Goal: Task Accomplishment & Management: Manage account settings

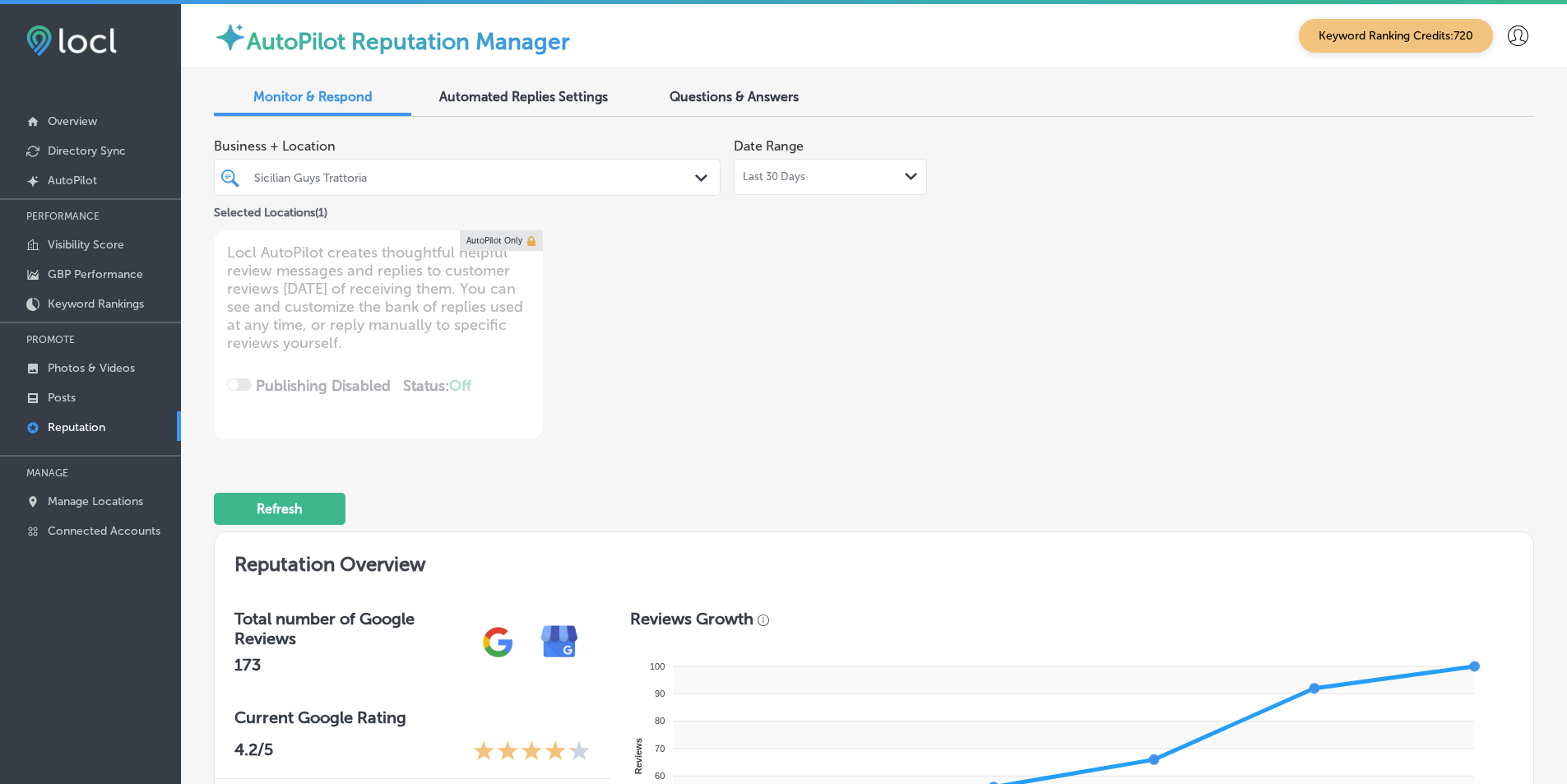
click at [698, 175] on icon "Path Created with Sketch." at bounding box center [701, 178] width 12 height 8
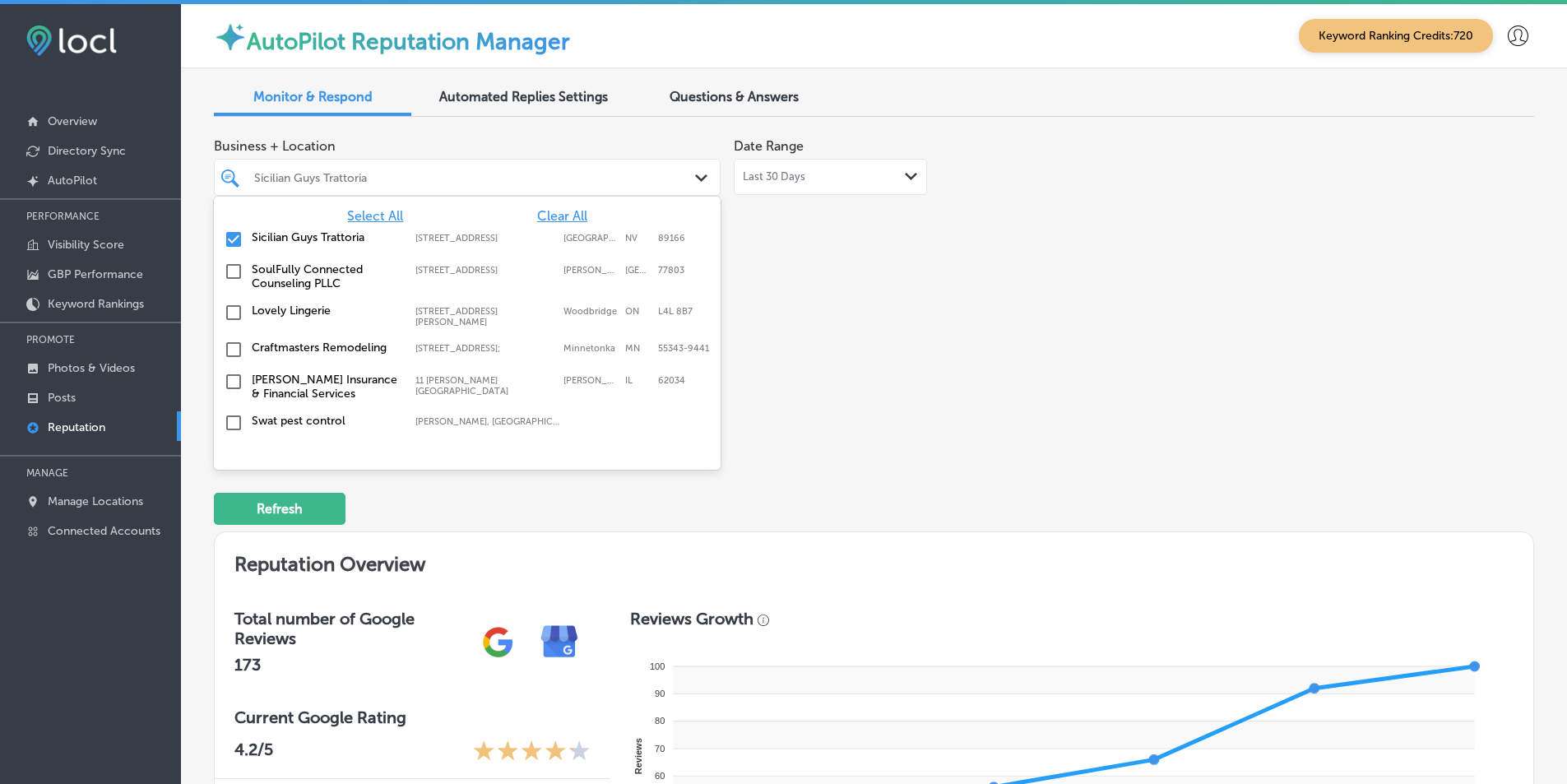
click at [384, 214] on span "Select All" at bounding box center [376, 215] width 56 height 15
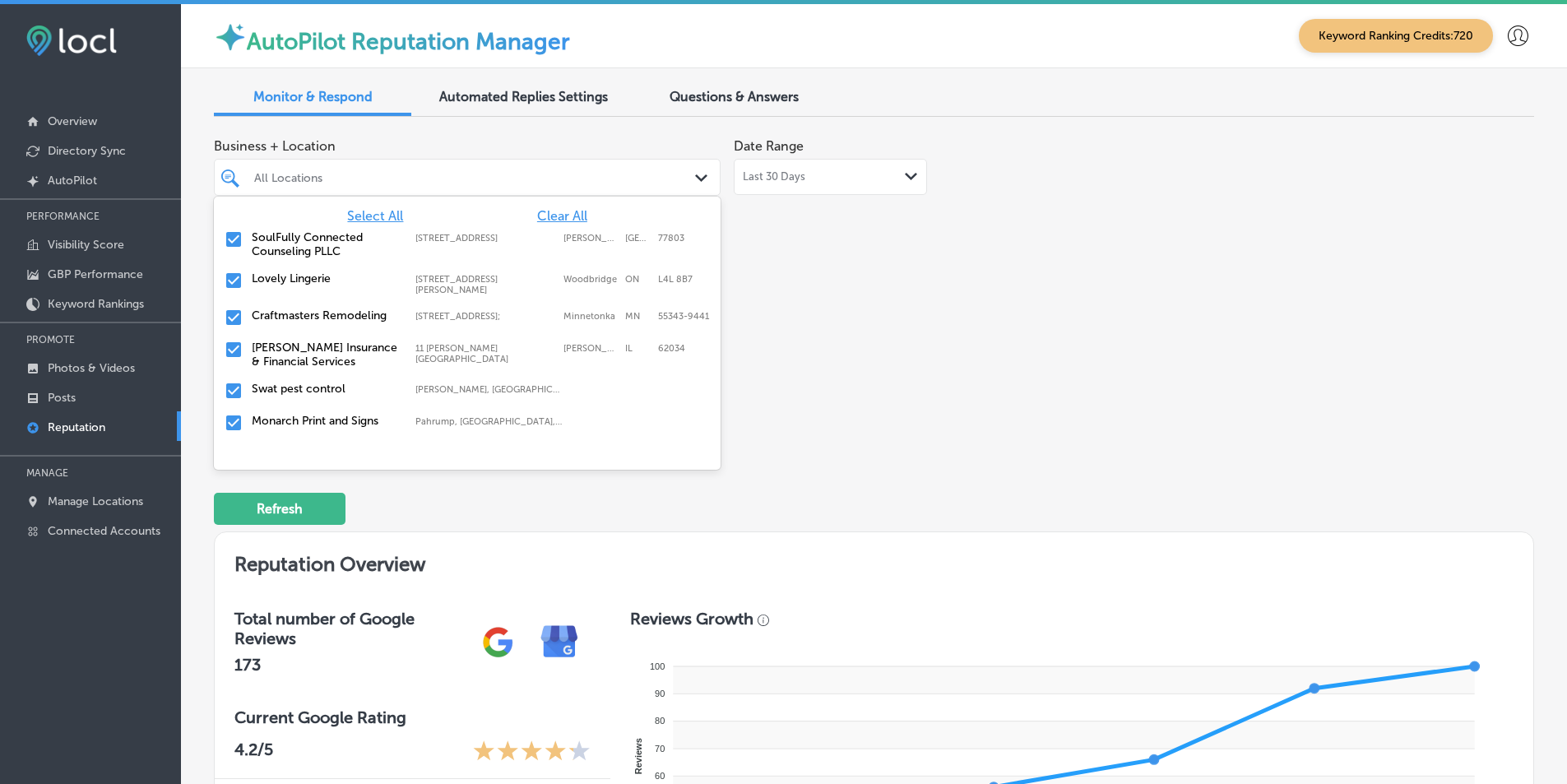
click at [767, 259] on div "Business + Location option [STREET_ADDRESS]. 355 results available. Use Up and …" at bounding box center [610, 284] width 792 height 309
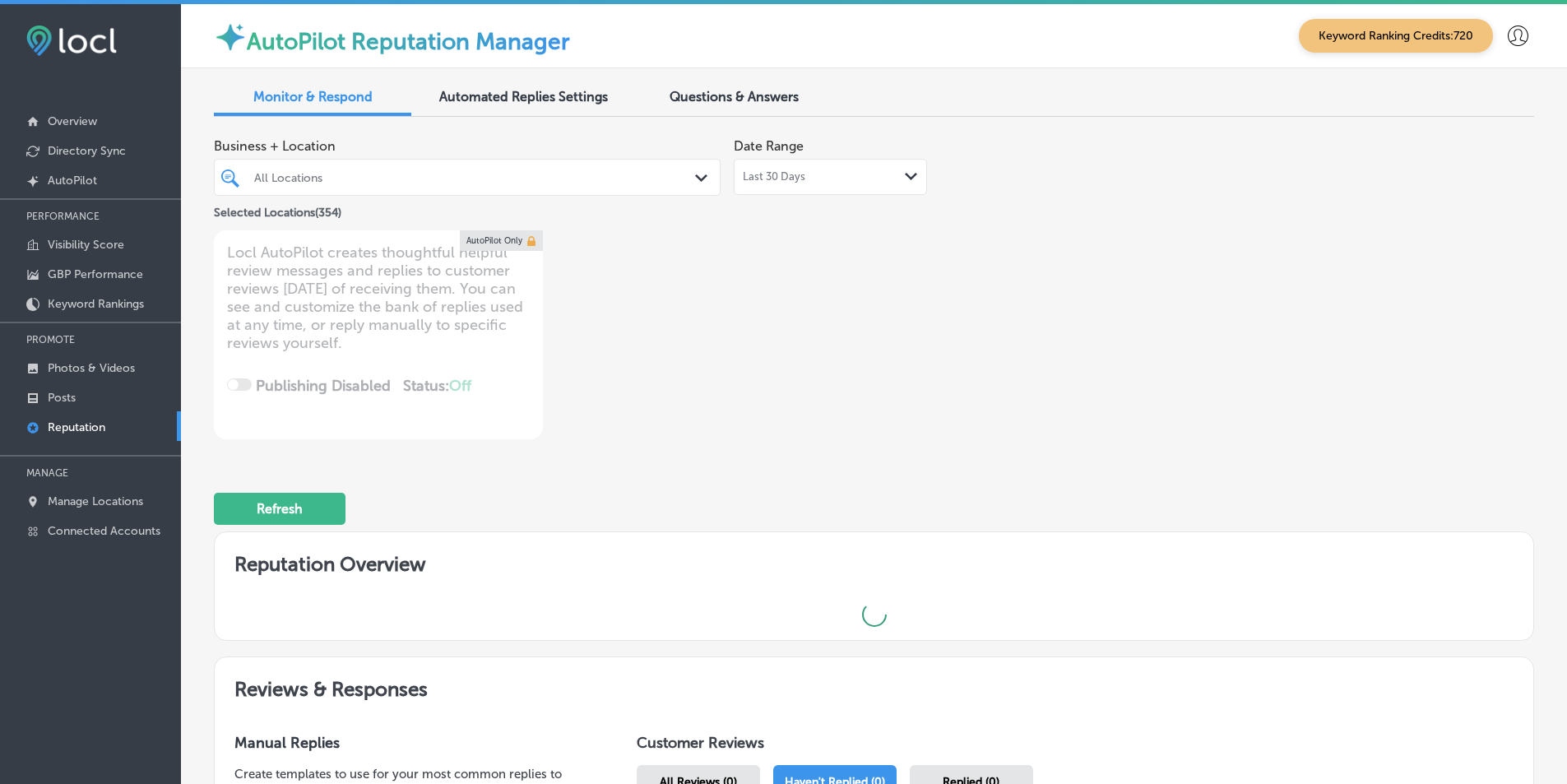
scroll to position [363, 0]
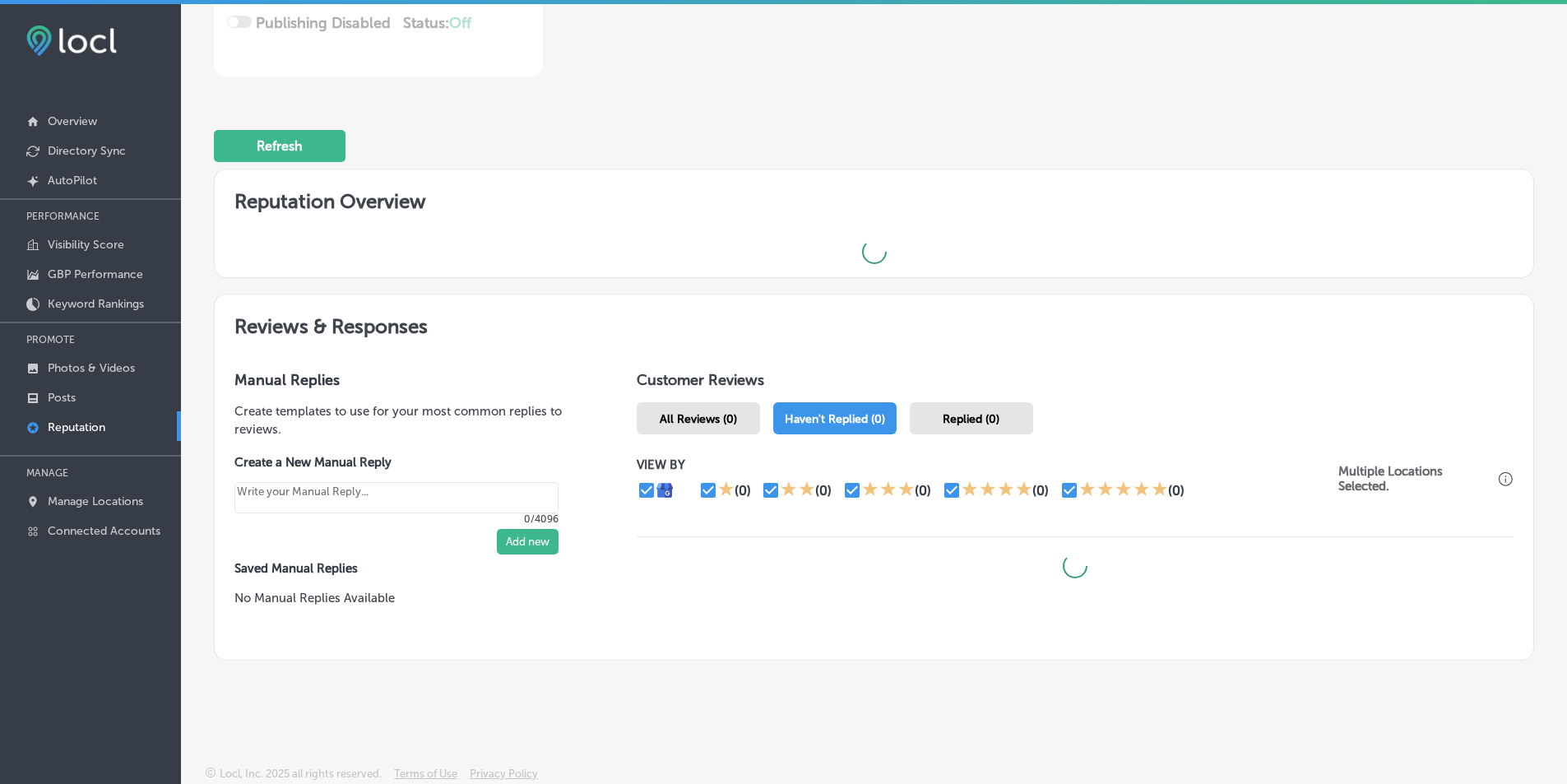
type textarea "x"
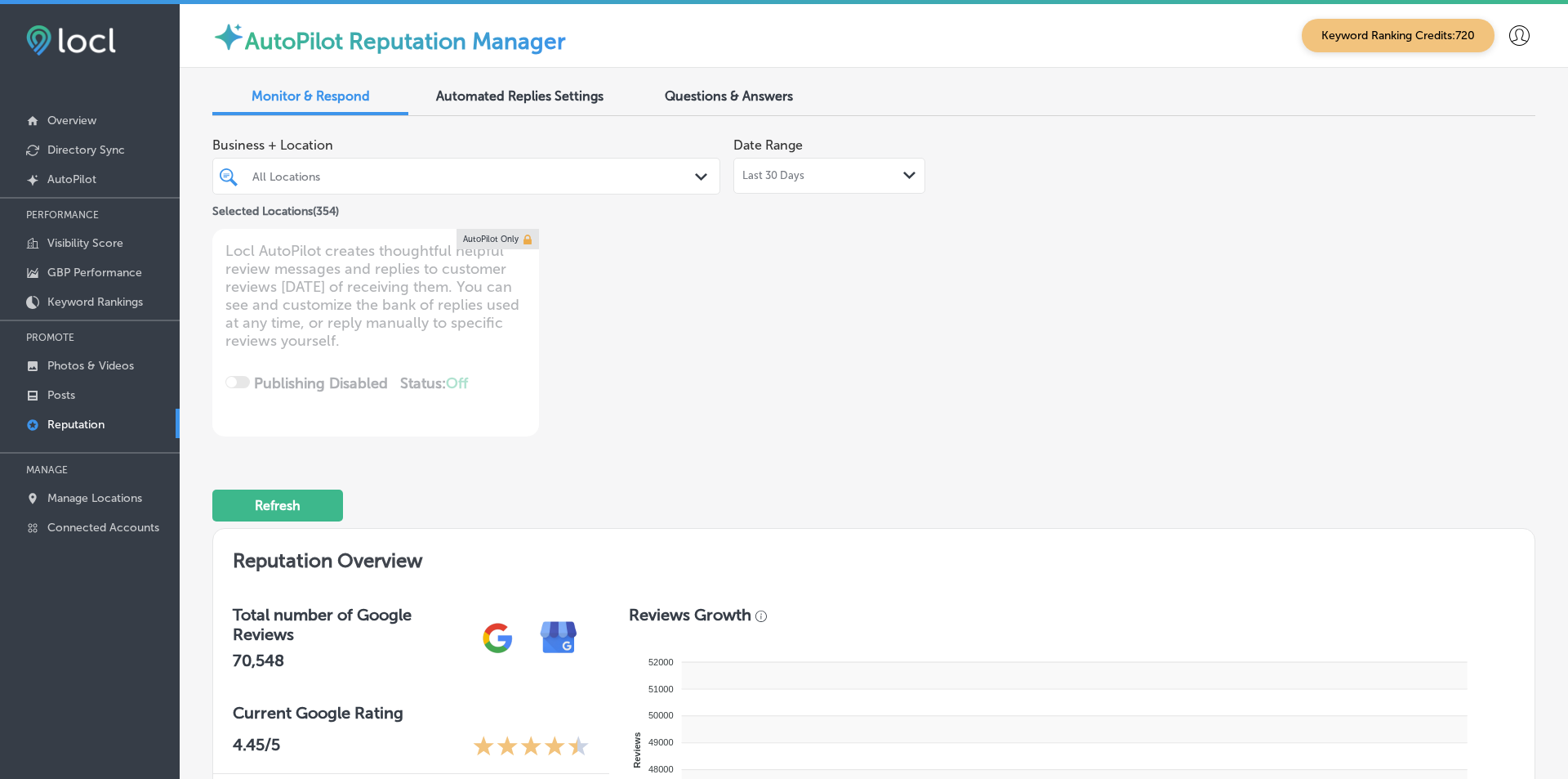
type textarea "x"
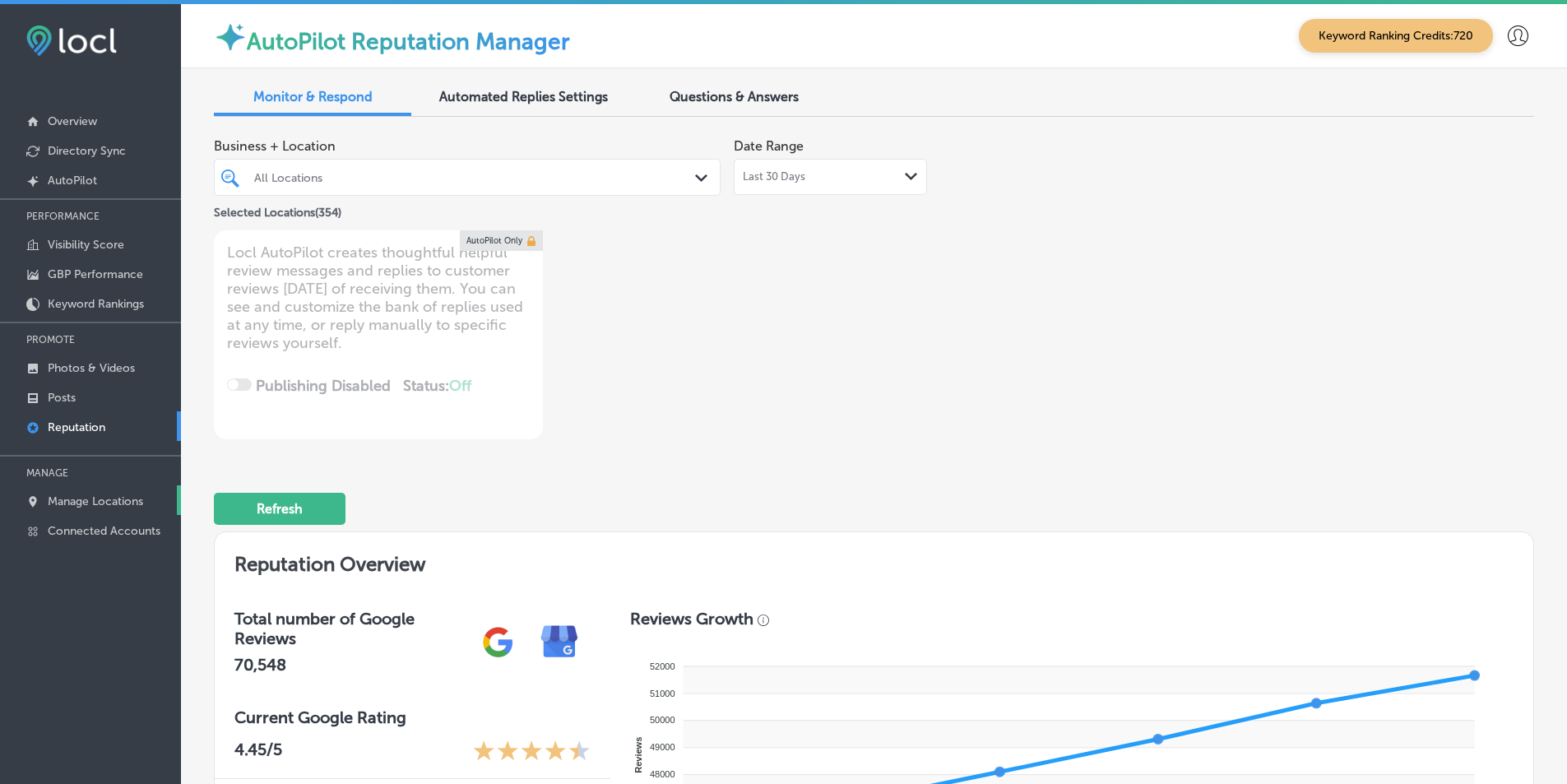
click at [112, 497] on p "Manage Locations" at bounding box center [95, 501] width 95 height 14
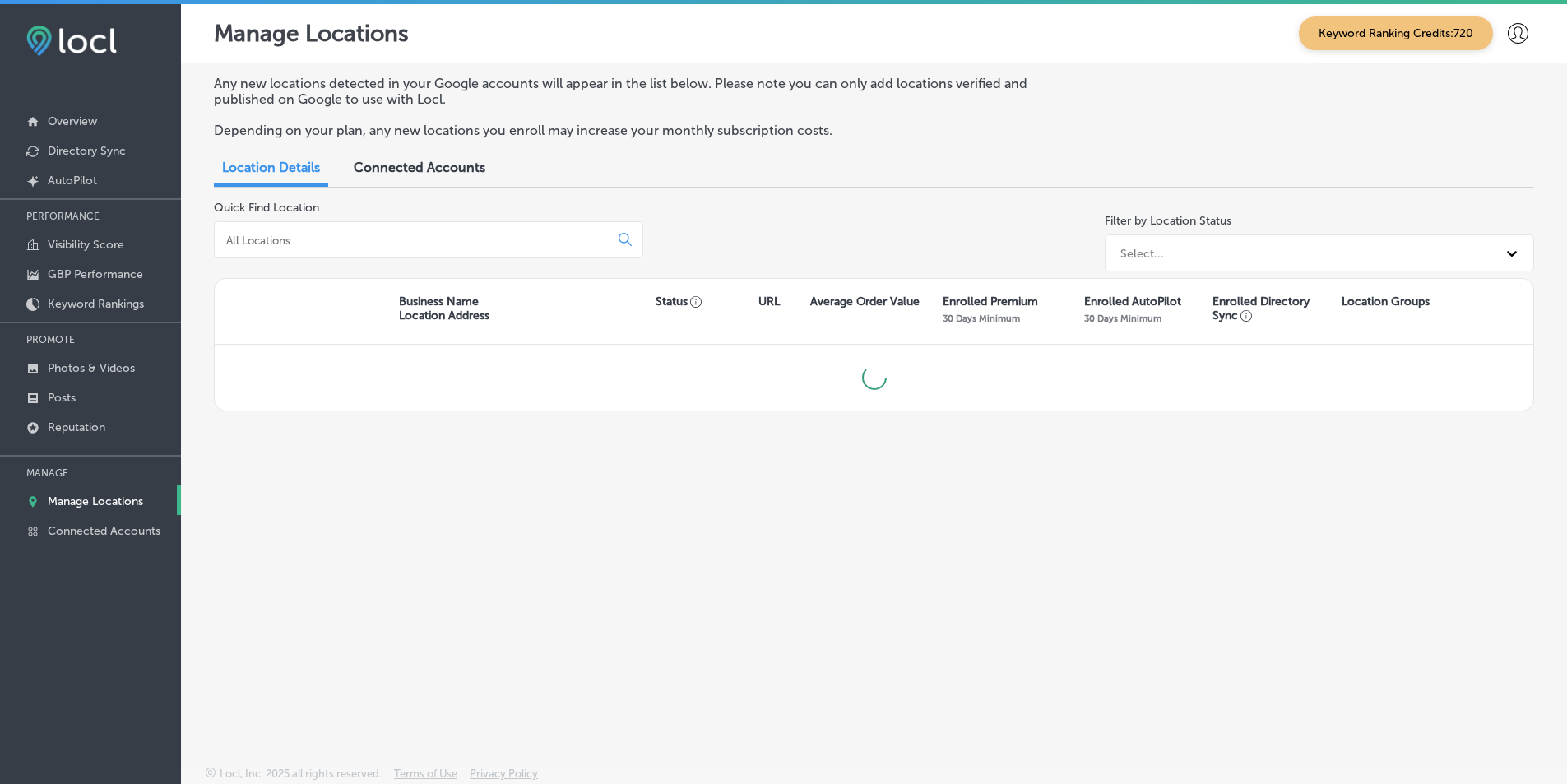
click at [405, 239] on input at bounding box center [415, 239] width 381 height 14
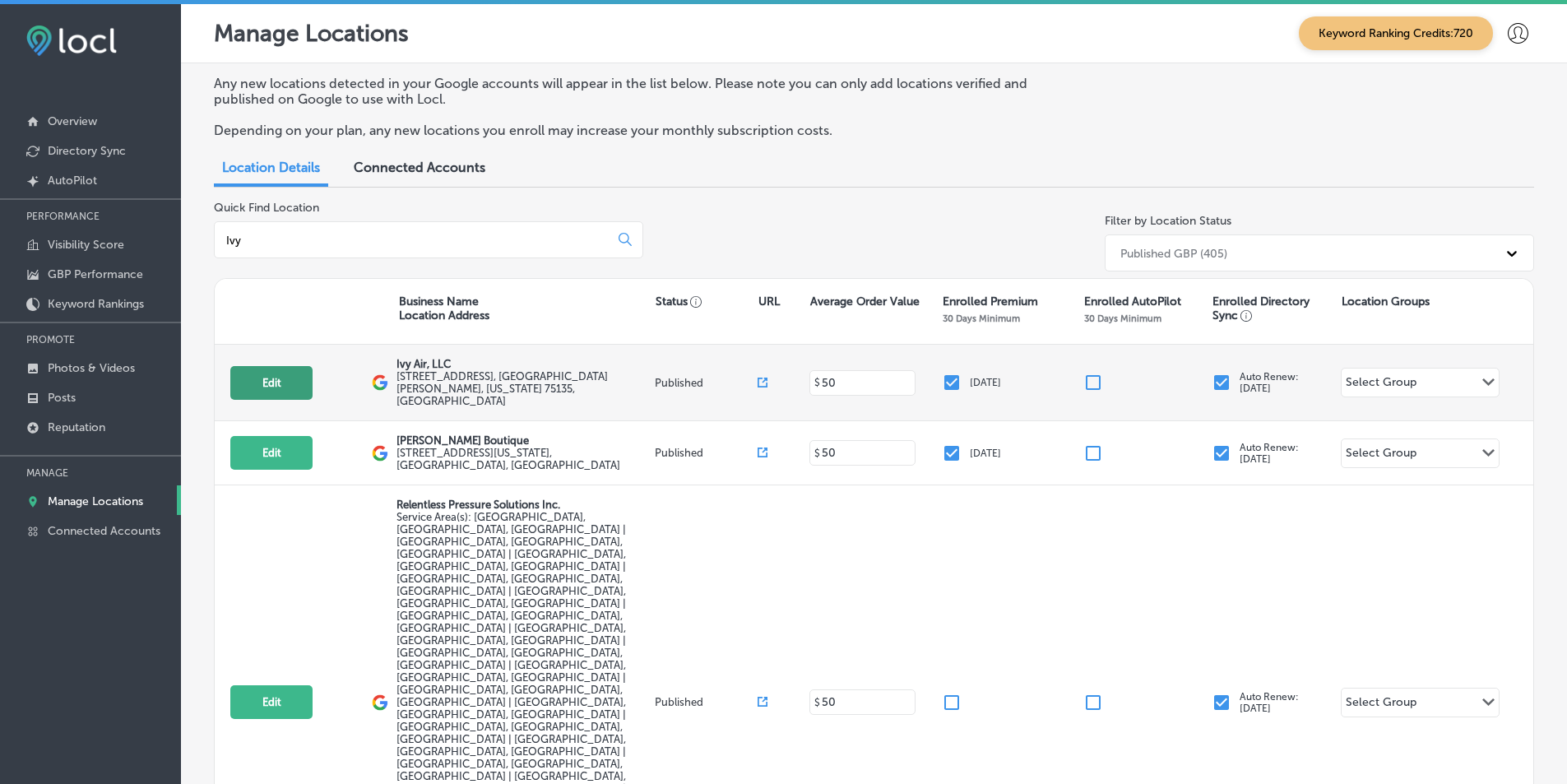
type input "Ivy"
click at [262, 375] on button "Edit" at bounding box center [272, 383] width 83 height 34
select select "US"
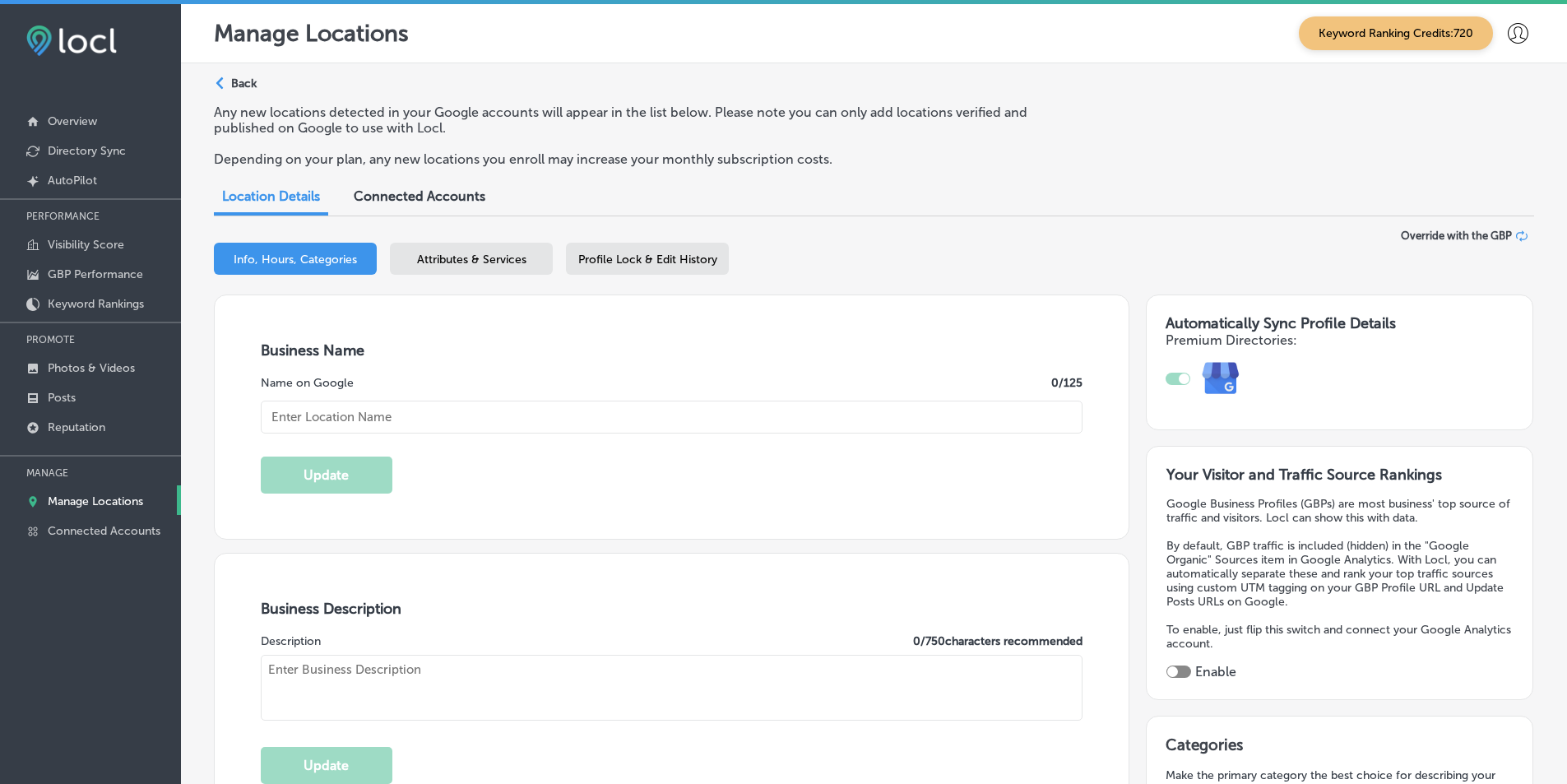
checkbox input "true"
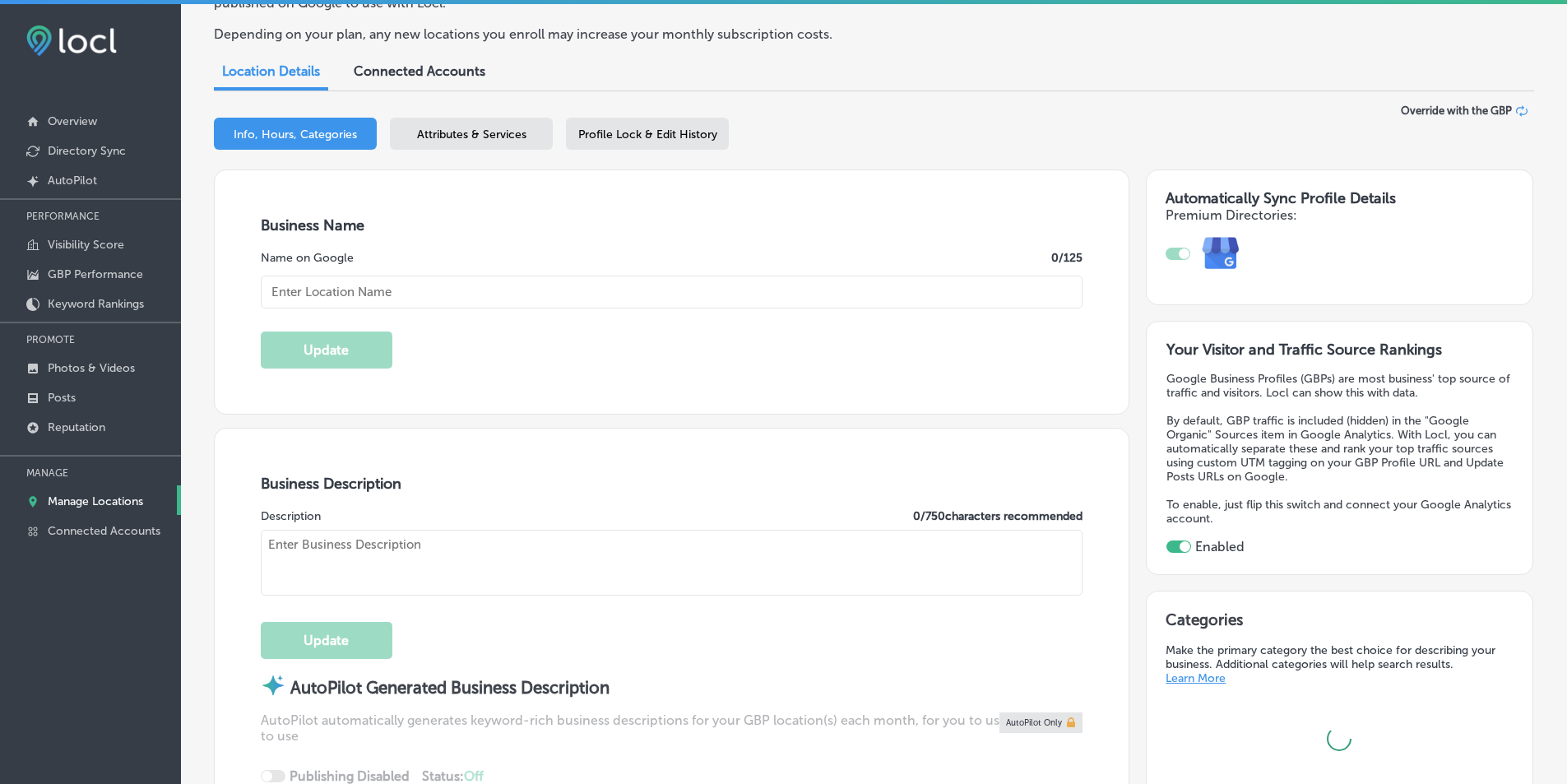
scroll to position [164, 0]
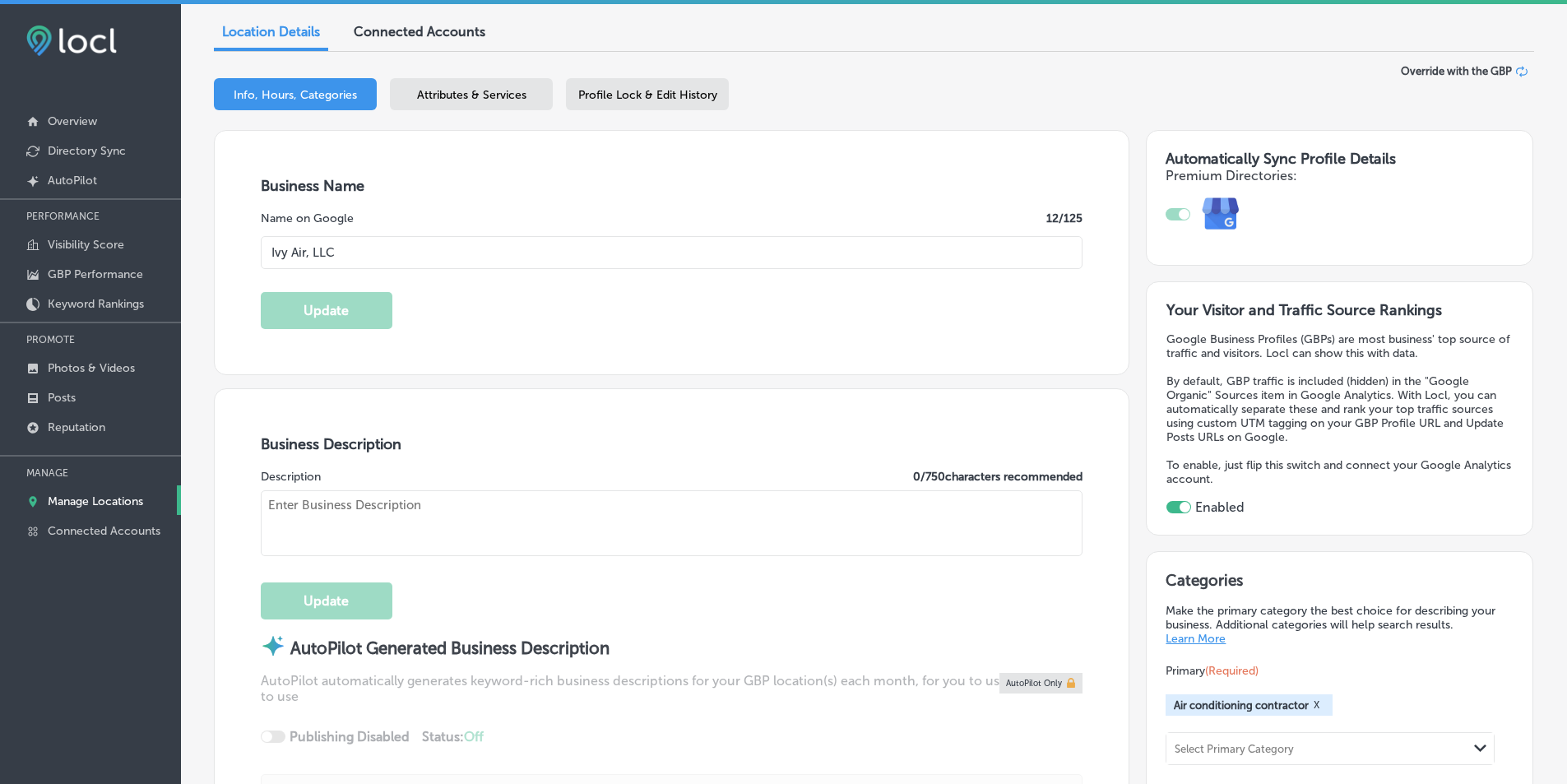
type input "Ivy Air, LLC"
type input "[STREET_ADDRESS]"
type input "Caddo [PERSON_NAME]"
type input "75135"
type input "US"
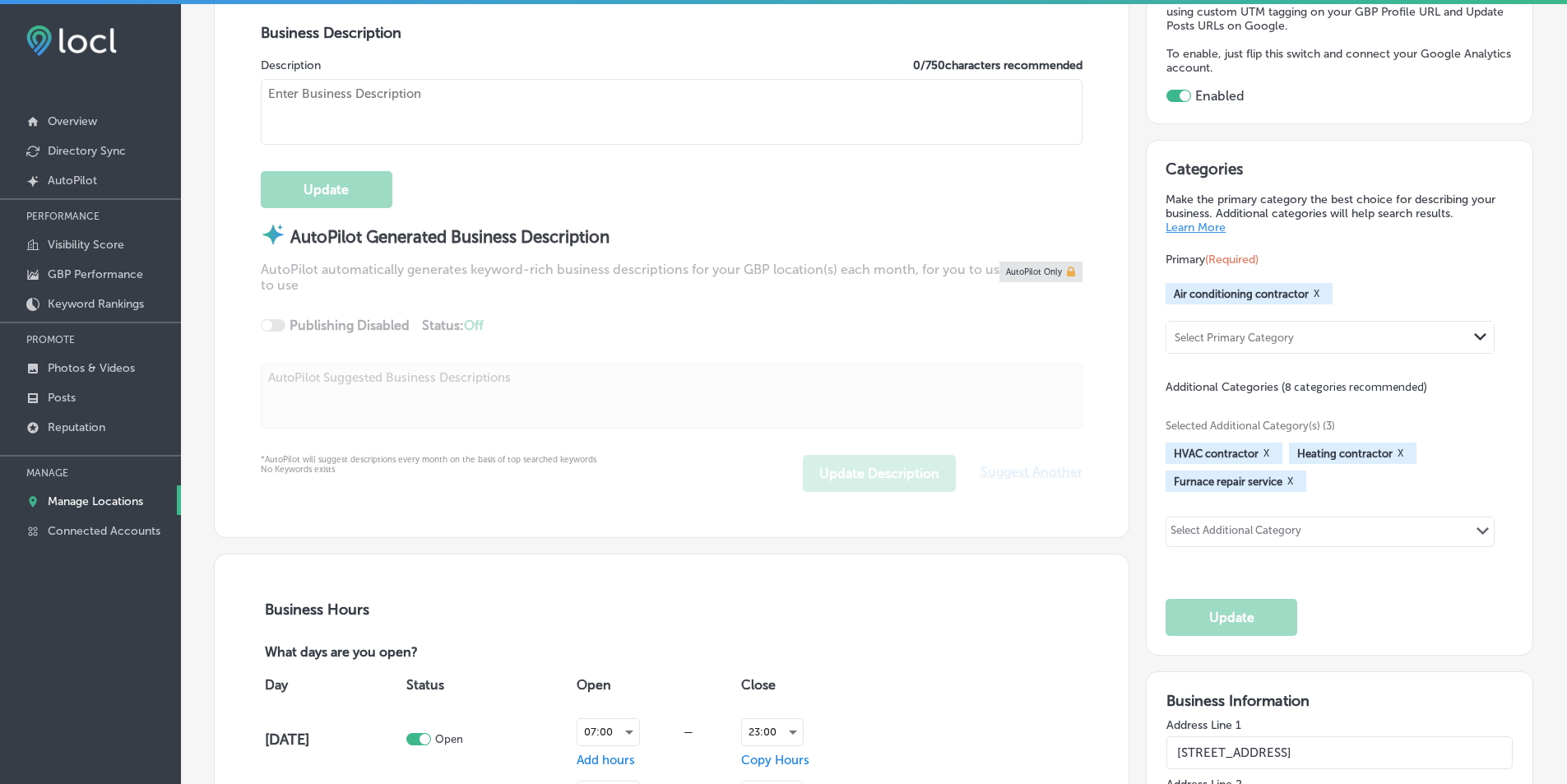
scroll to position [494, 0]
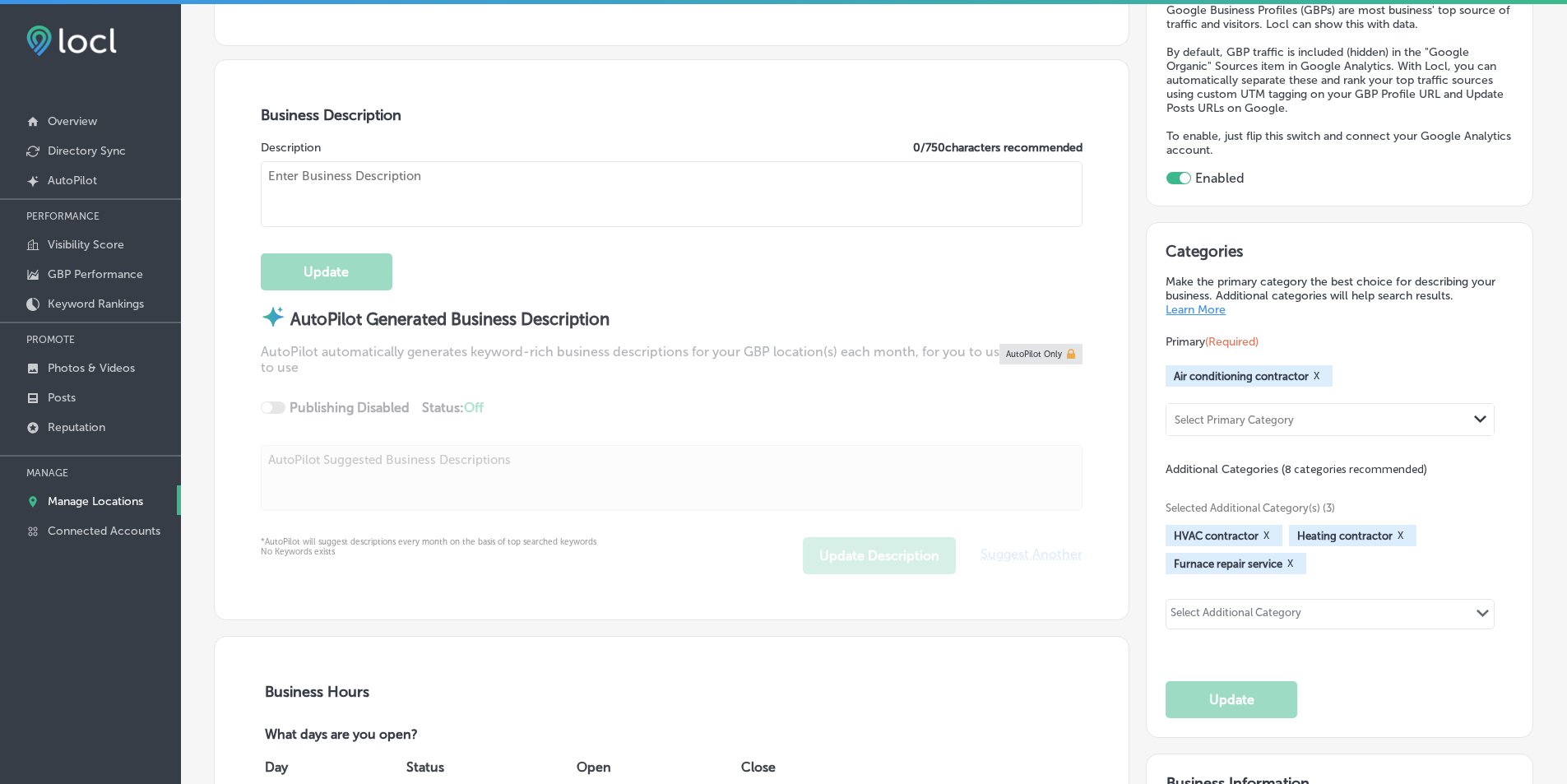
type input "https://ivyairhvacr.com/"
type textarea "Ivy Air delivers dependable heating and cooling installation, replacement, and …"
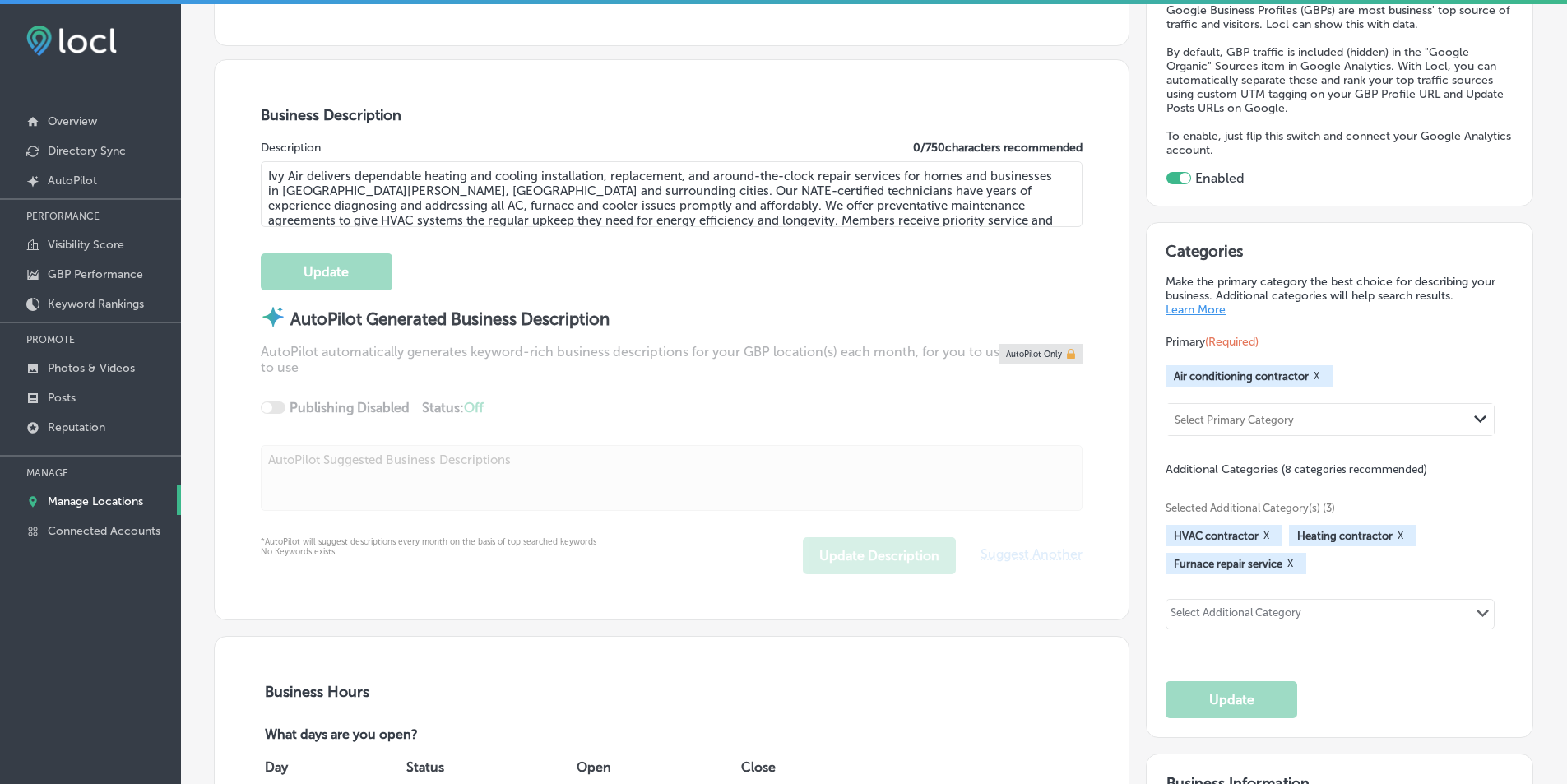
type input "+1 972 955 9640"
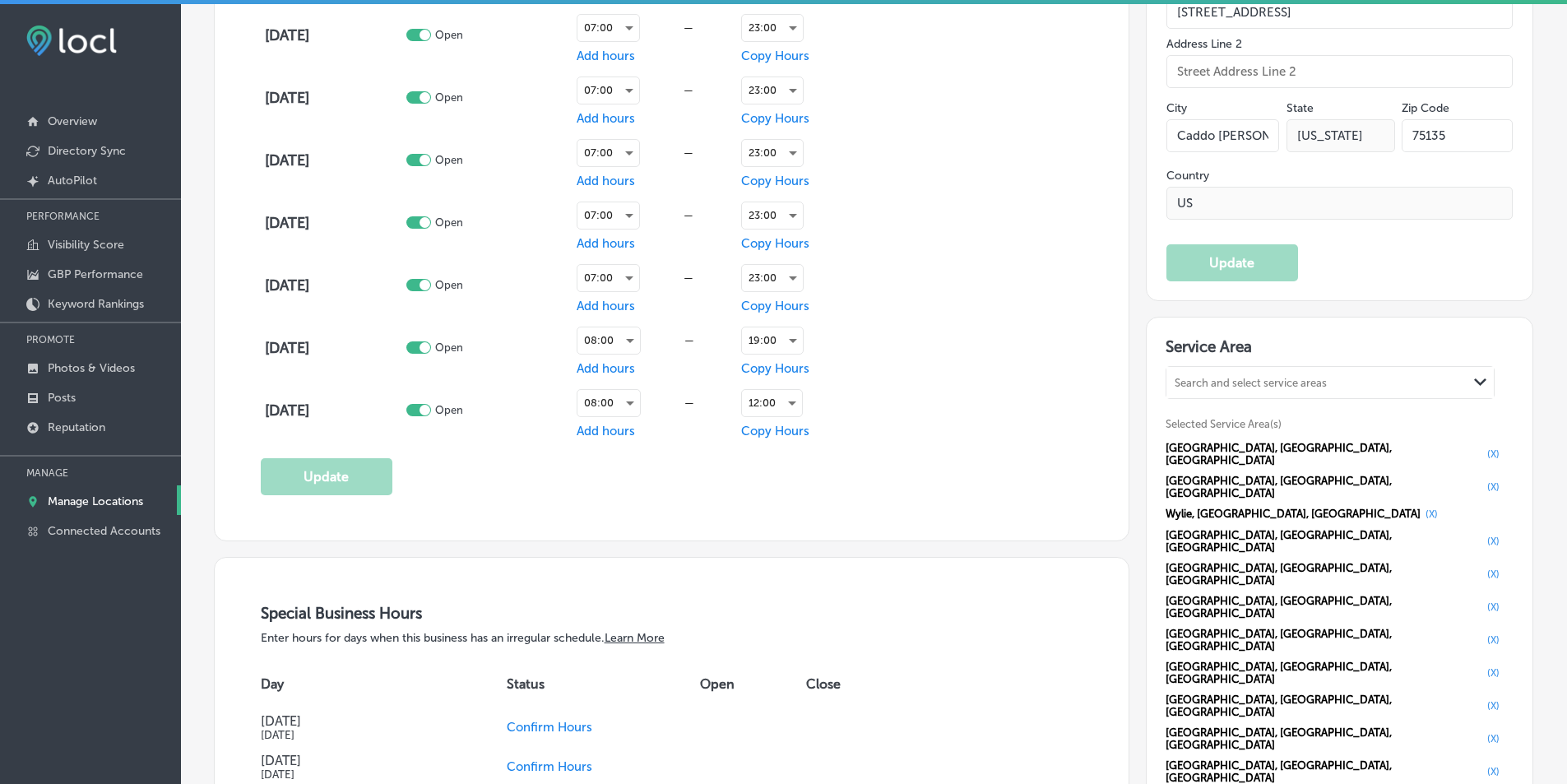
scroll to position [1398, 0]
